Goal: Book appointment/travel/reservation

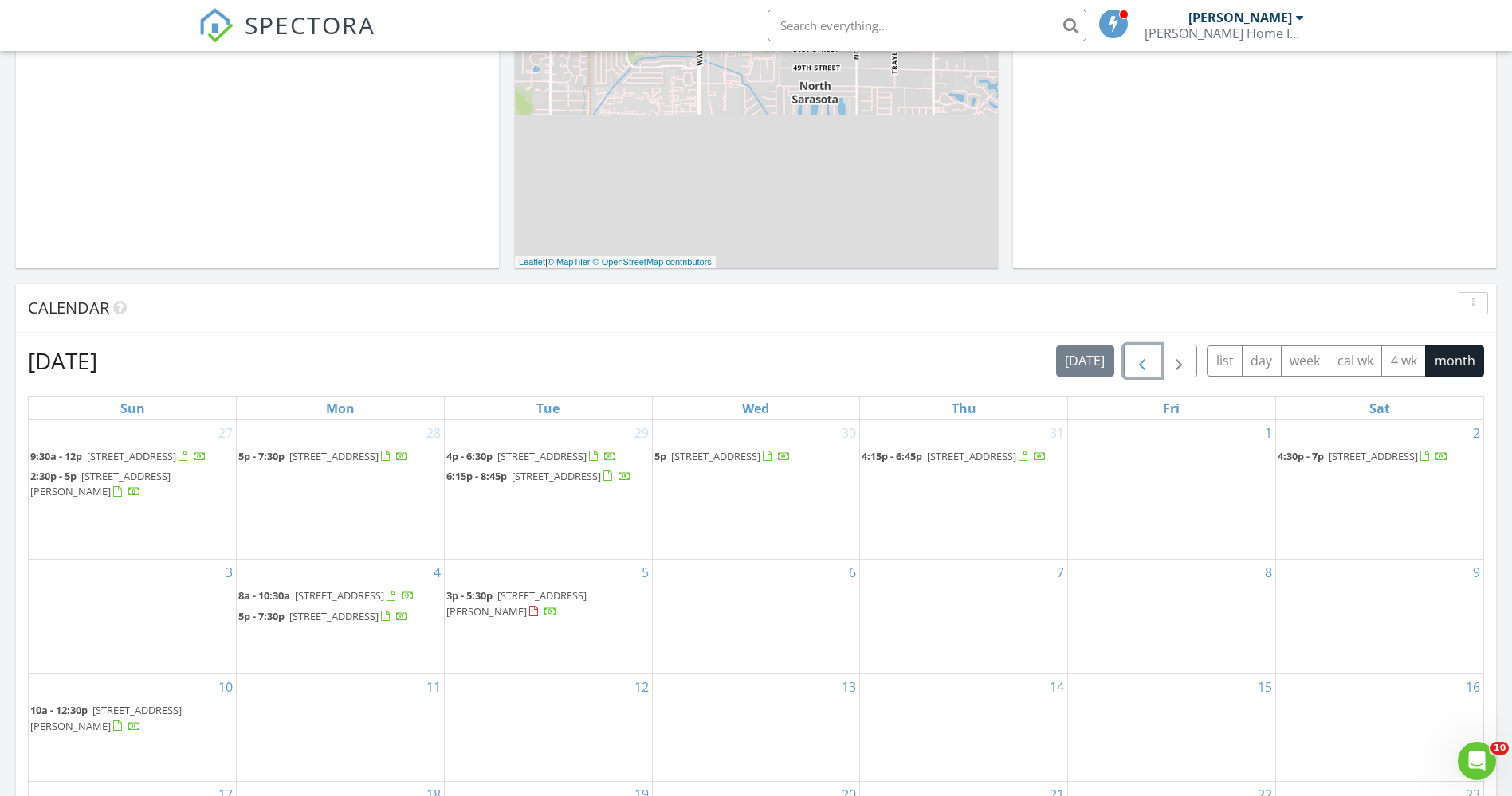
click at [1132, 365] on span "button" at bounding box center [1141, 361] width 20 height 20
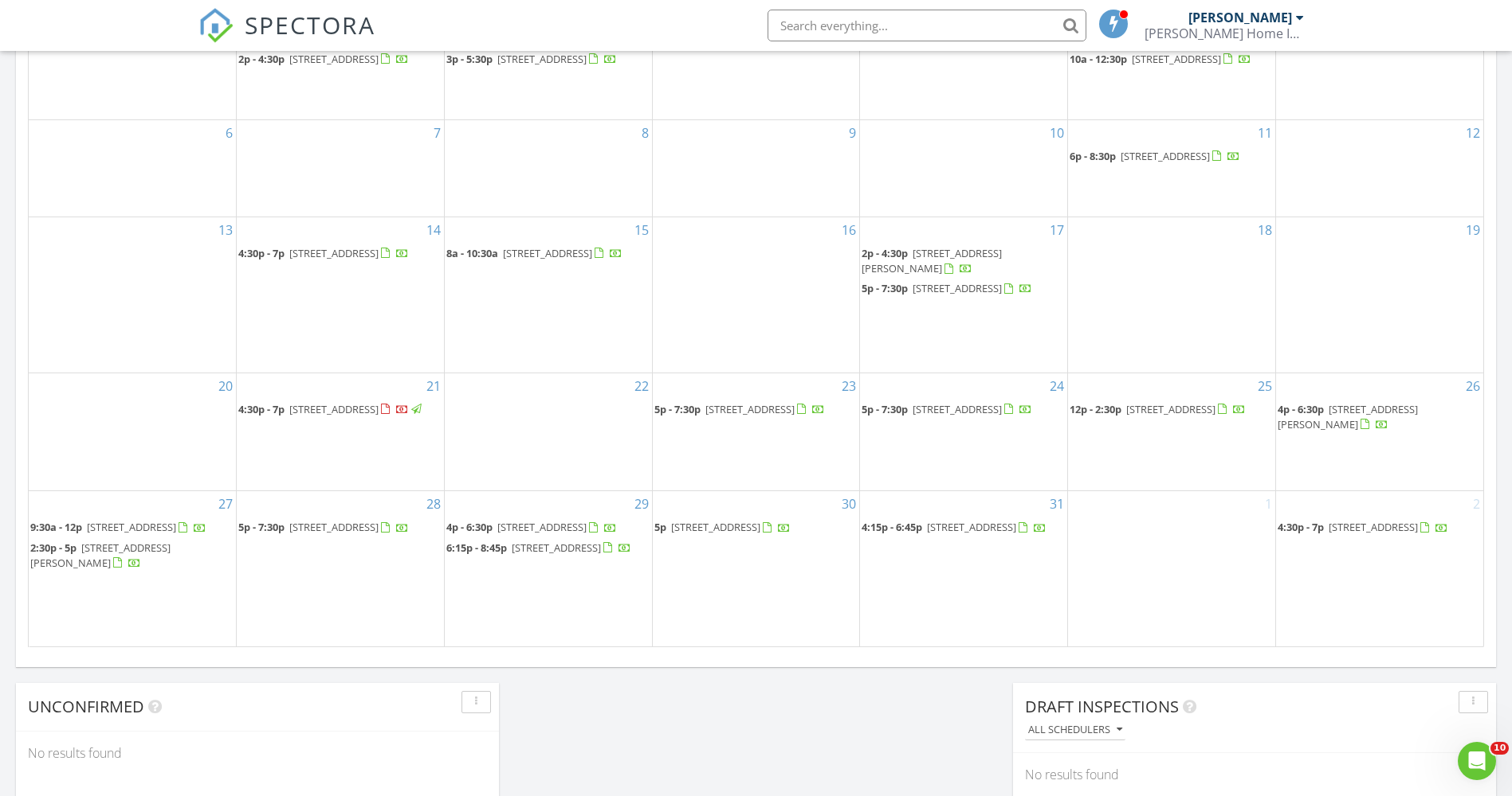
scroll to position [815, 0]
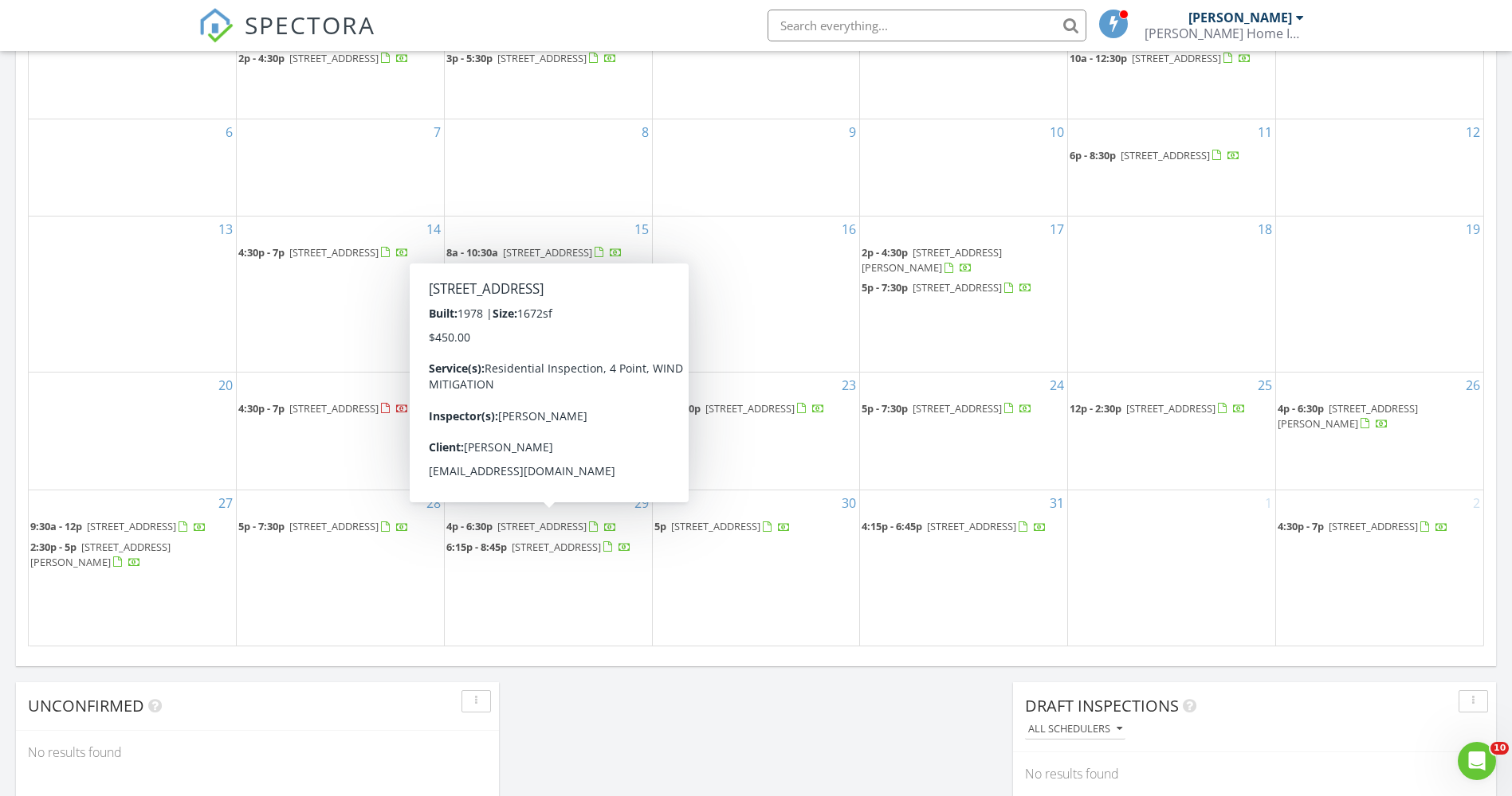
click at [476, 523] on span "4p - 6:30p" at bounding box center [469, 526] width 46 height 14
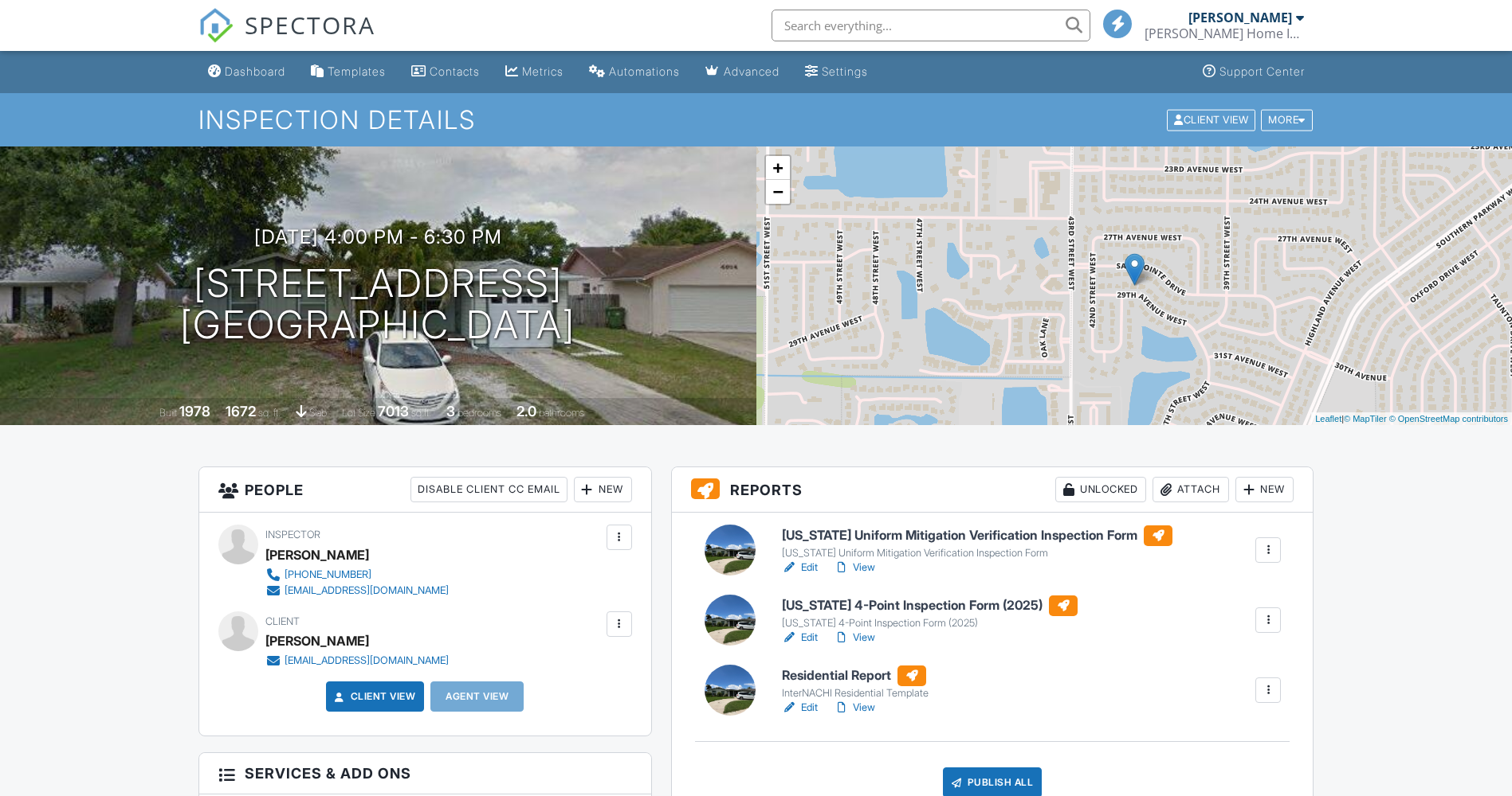
scroll to position [319, 0]
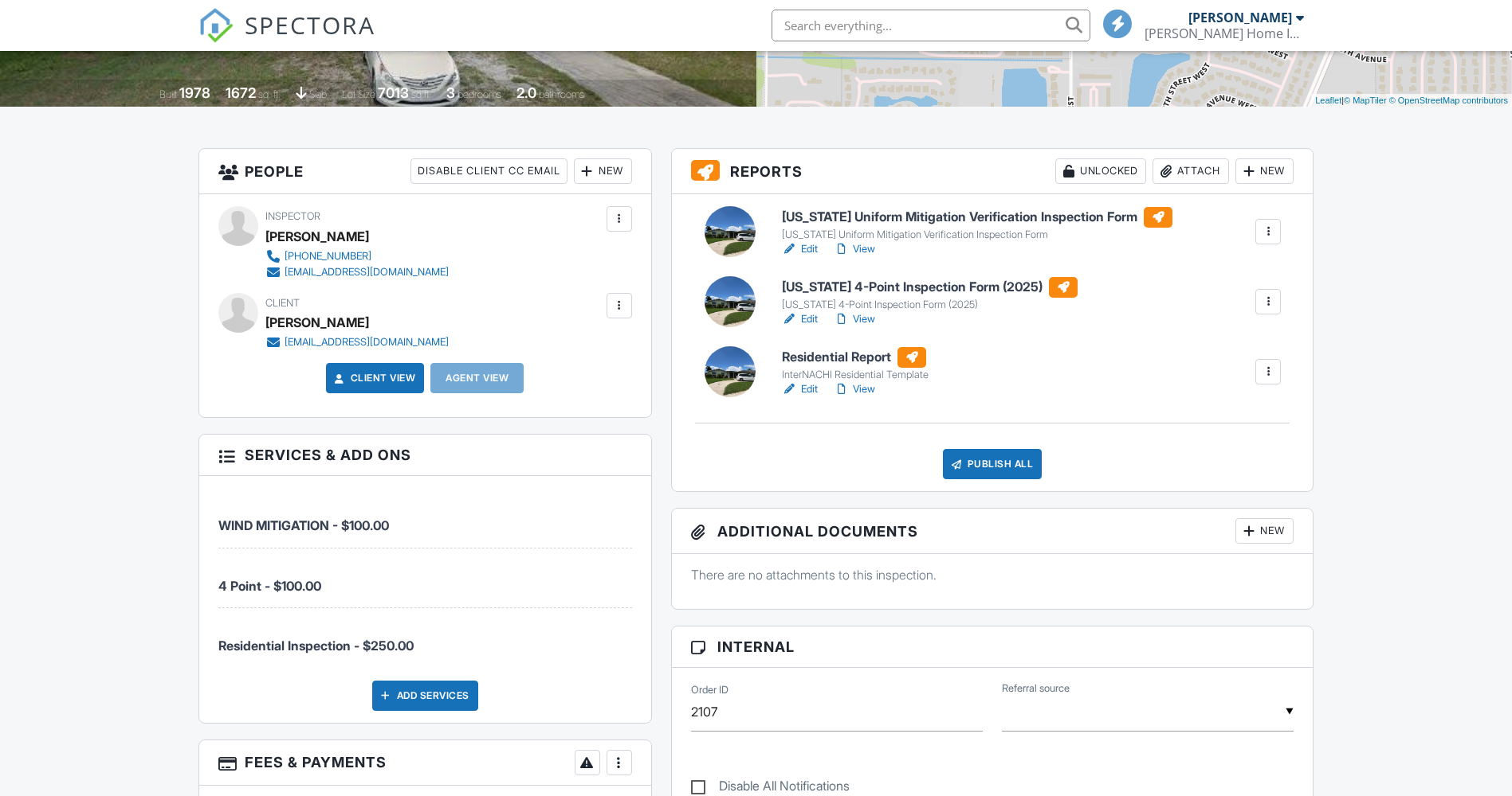
click at [717, 307] on div at bounding box center [730, 302] width 51 height 51
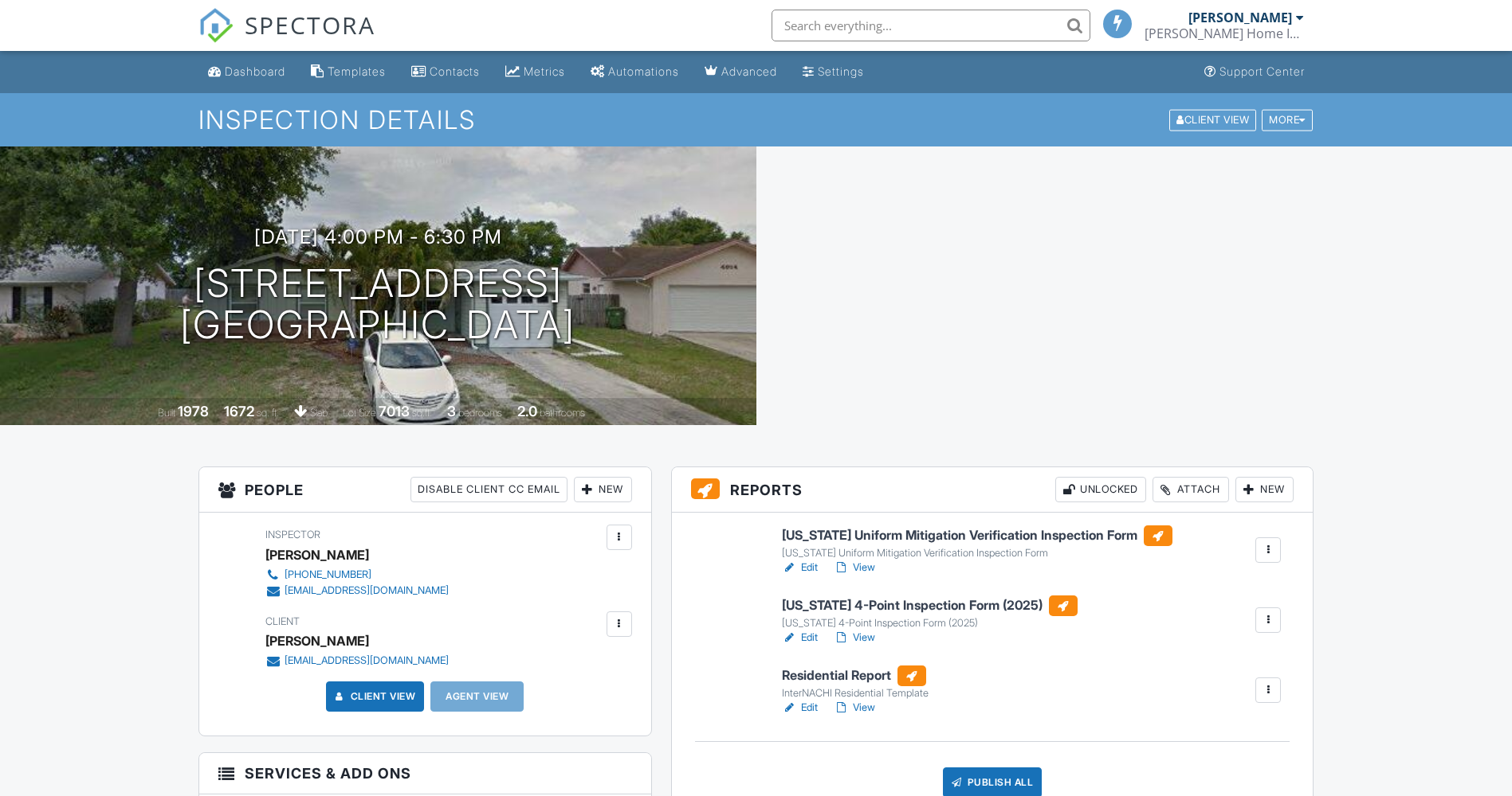
click at [806, 640] on link "Edit" at bounding box center [799, 637] width 36 height 16
